Goal: Communication & Community: Answer question/provide support

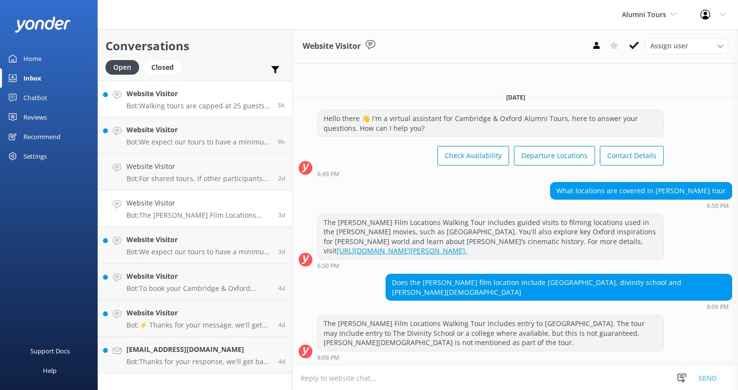
click at [210, 96] on h4 "Website Visitor" at bounding box center [198, 93] width 144 height 11
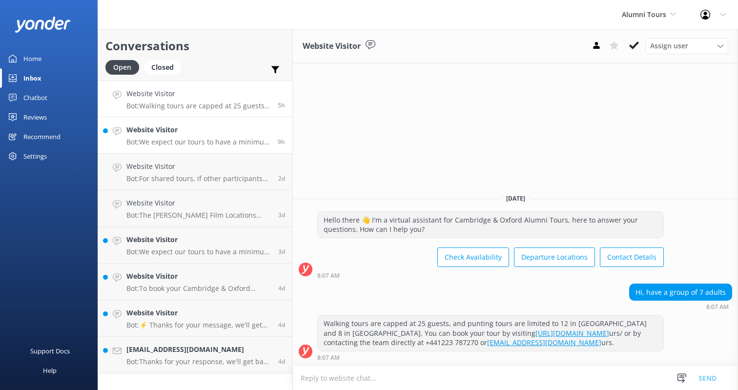
click at [228, 137] on div "Website Visitor Bot: We expect our tours to have a minimum of 2 people for the …" at bounding box center [198, 134] width 144 height 21
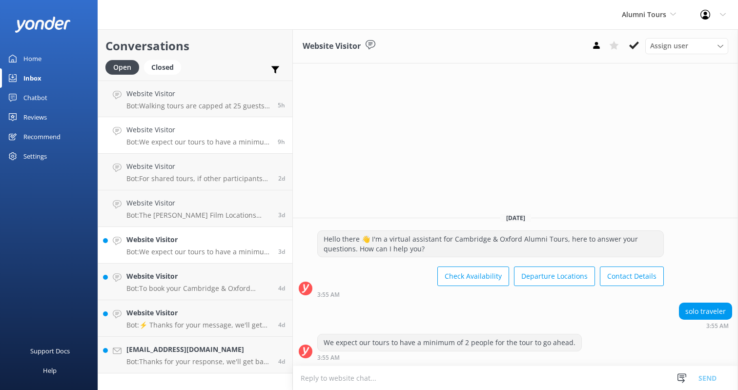
click at [166, 243] on h4 "Website Visitor" at bounding box center [198, 239] width 144 height 11
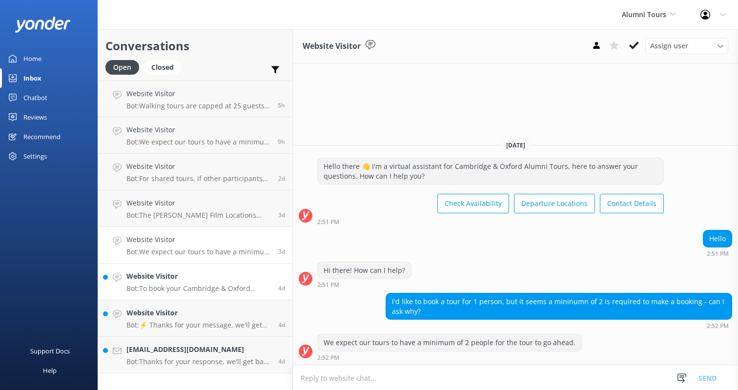
click at [138, 288] on p "Bot: To book your Cambridge & Oxford Alumni Tour: Click [URL][DOMAIN_NAME] or c…" at bounding box center [198, 288] width 144 height 9
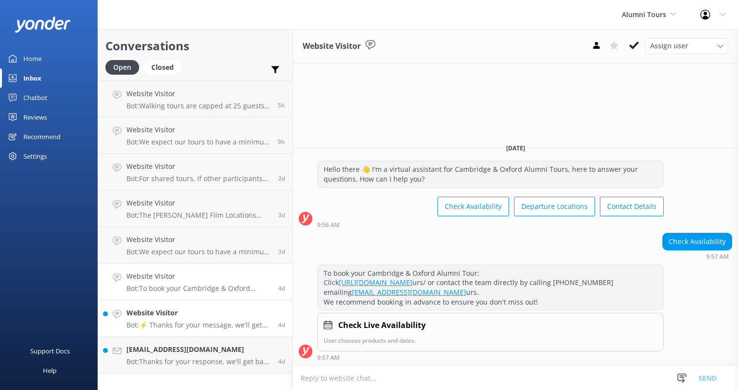
click at [148, 313] on h4 "Website Visitor" at bounding box center [198, 312] width 144 height 11
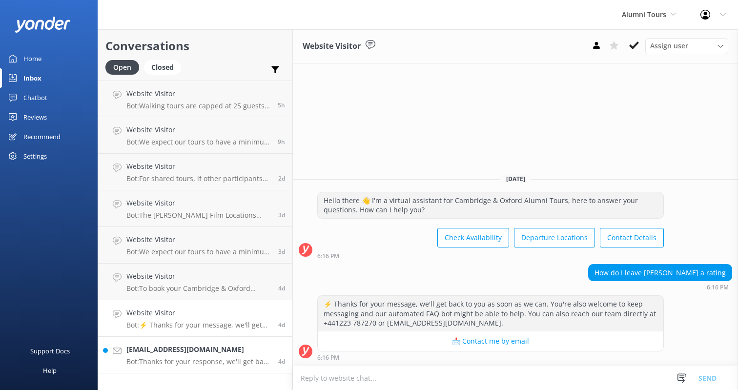
click at [162, 351] on h4 "[EMAIL_ADDRESS][DOMAIN_NAME]" at bounding box center [198, 349] width 144 height 11
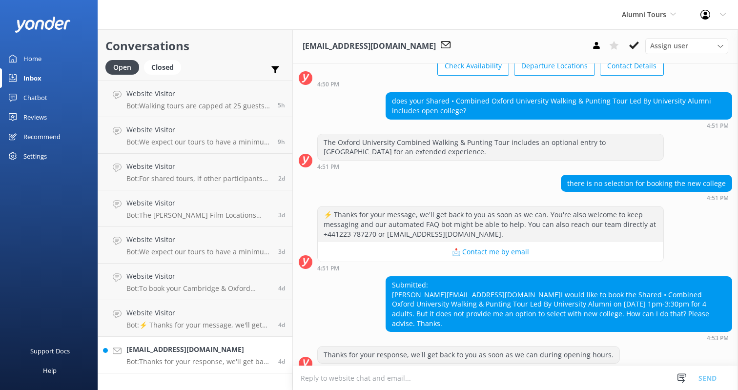
scroll to position [347, 0]
